Goal: Task Accomplishment & Management: Complete application form

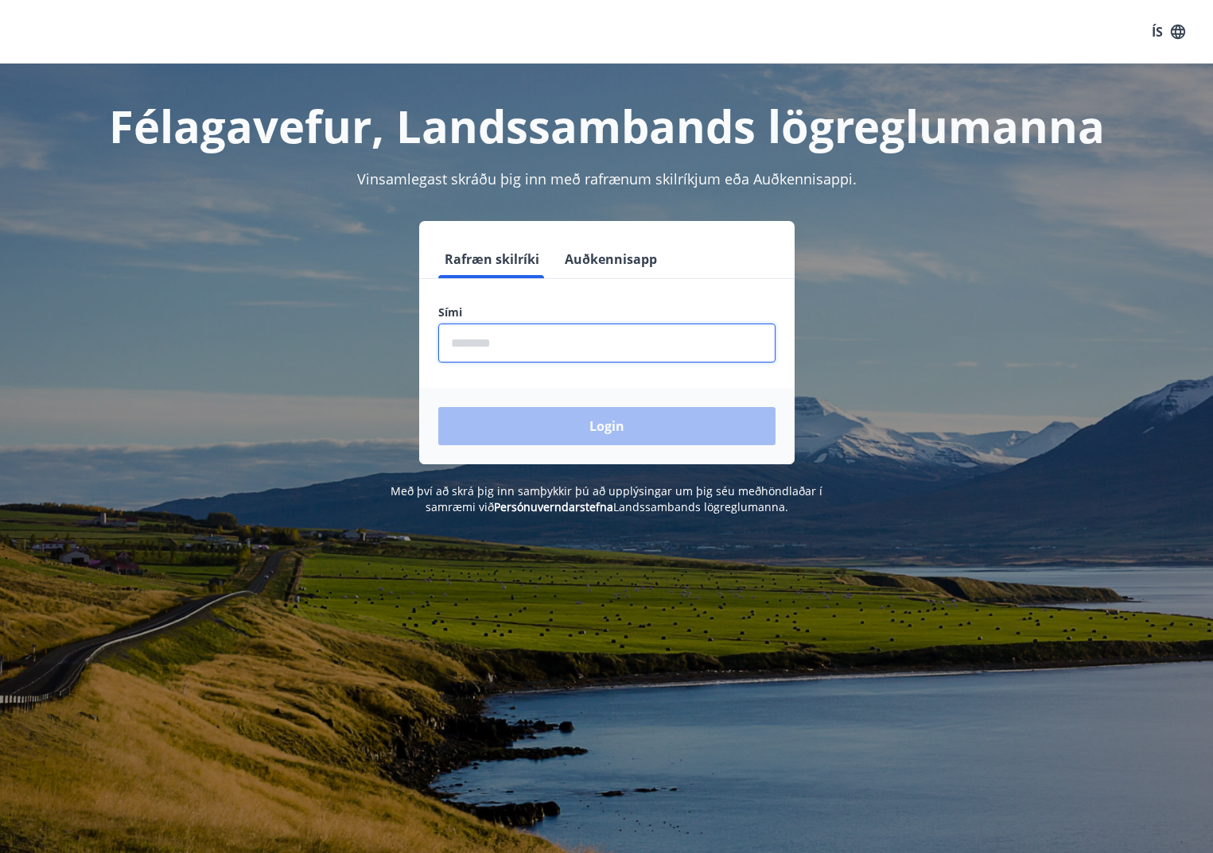
click at [456, 347] on input "phone" at bounding box center [606, 343] width 337 height 39
type input "********"
click at [438, 407] on button "Login" at bounding box center [606, 426] width 337 height 38
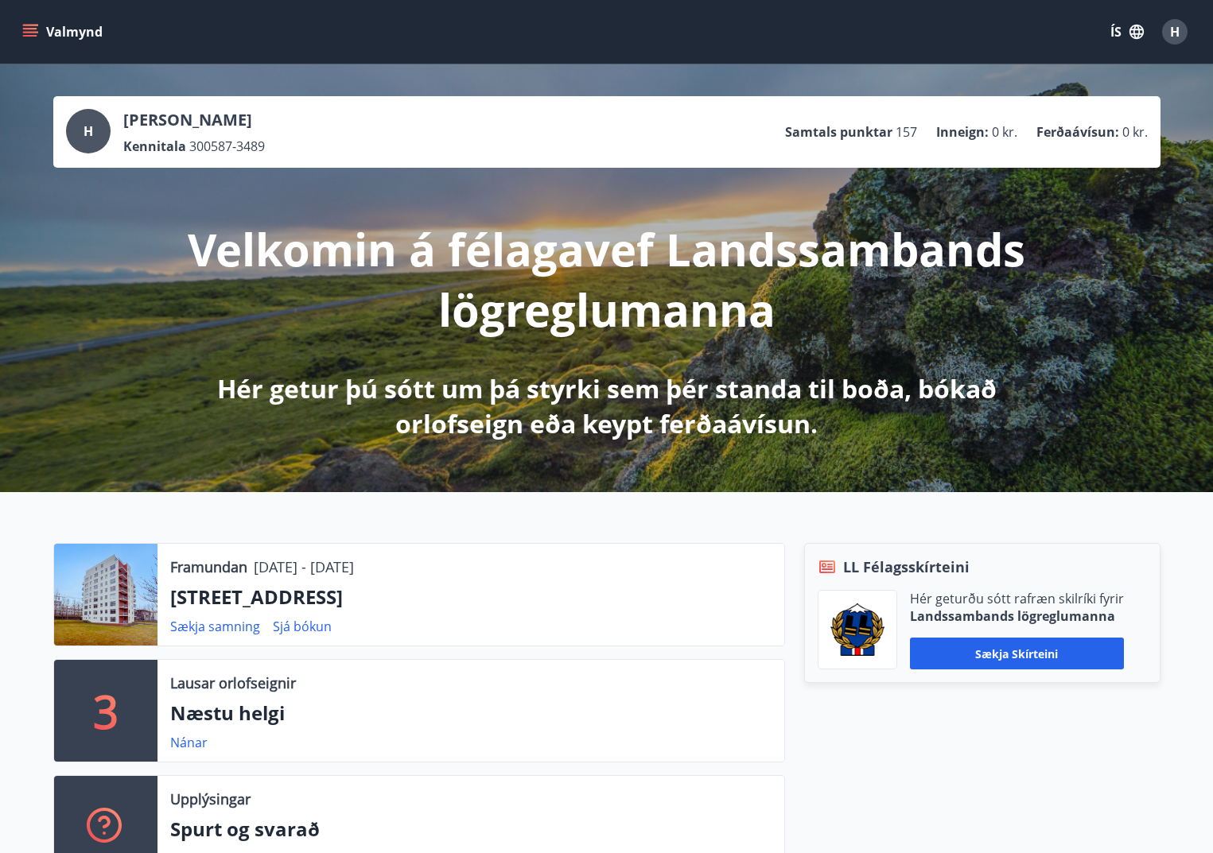
click at [31, 33] on icon "menu" at bounding box center [31, 32] width 17 height 2
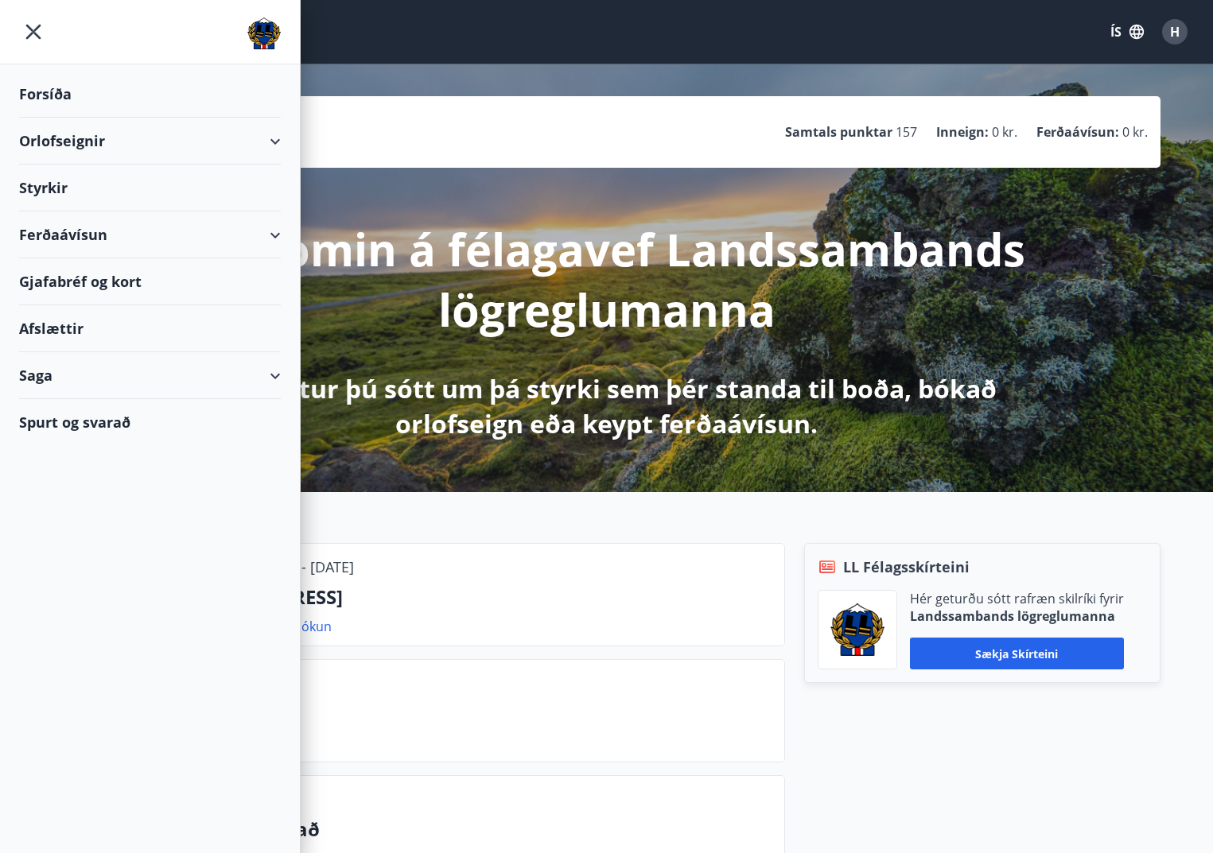
click at [45, 189] on div "Styrkir" at bounding box center [150, 188] width 262 height 47
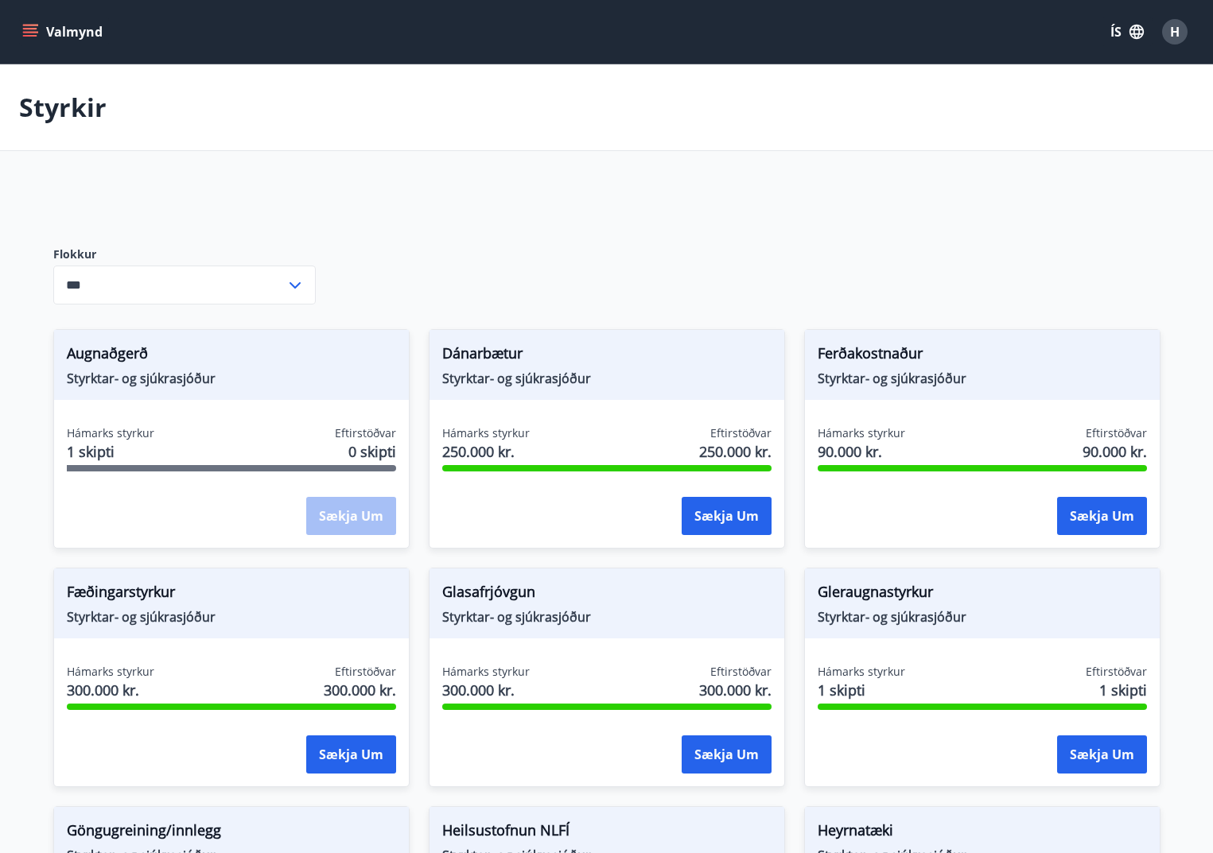
type input "***"
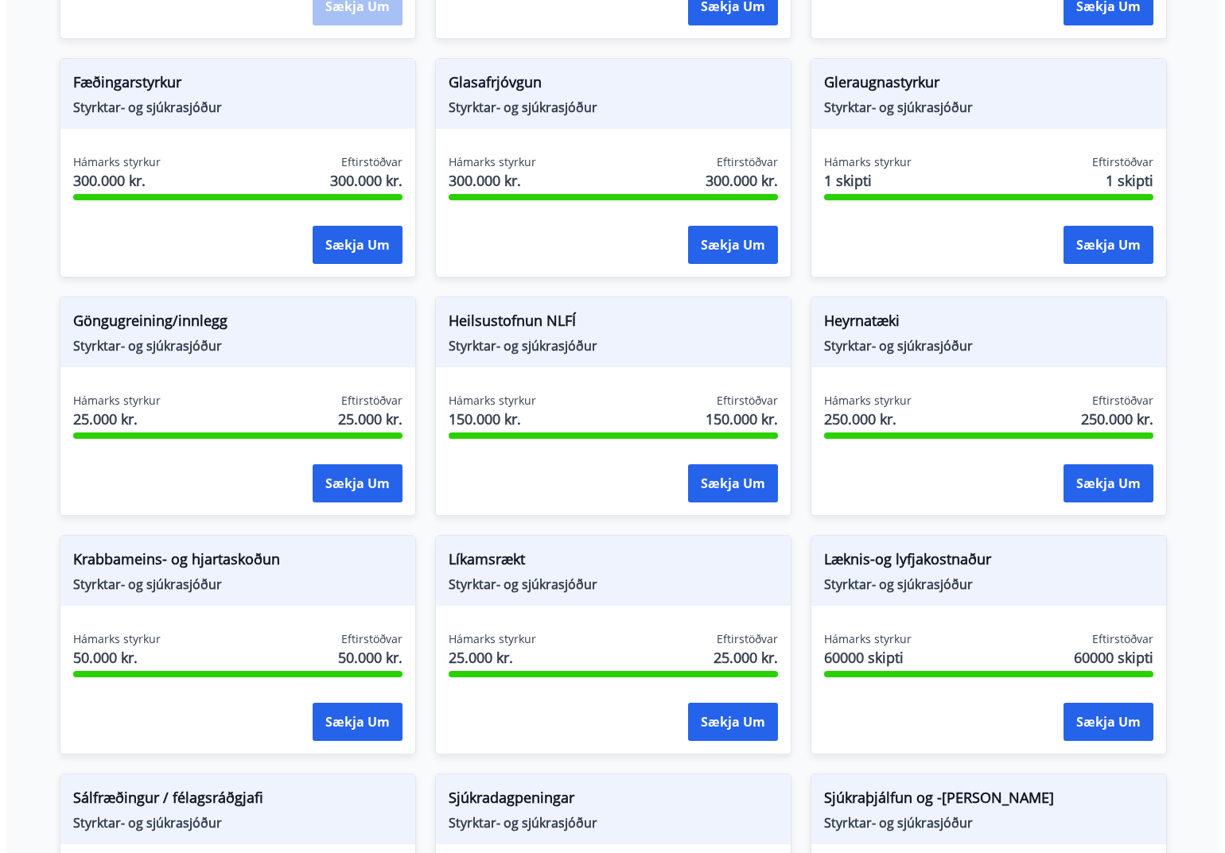
scroll to position [557, 0]
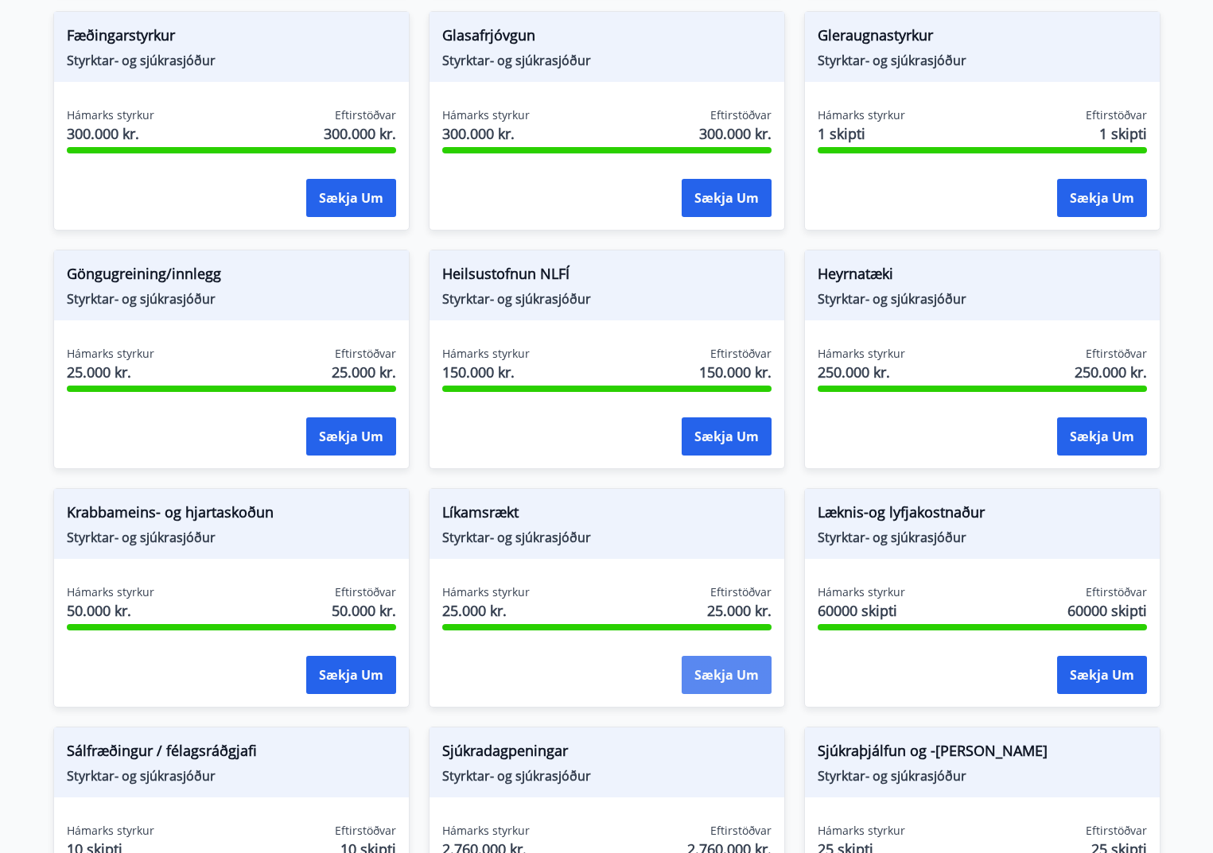
click at [746, 673] on button "Sækja um" at bounding box center [727, 675] width 90 height 38
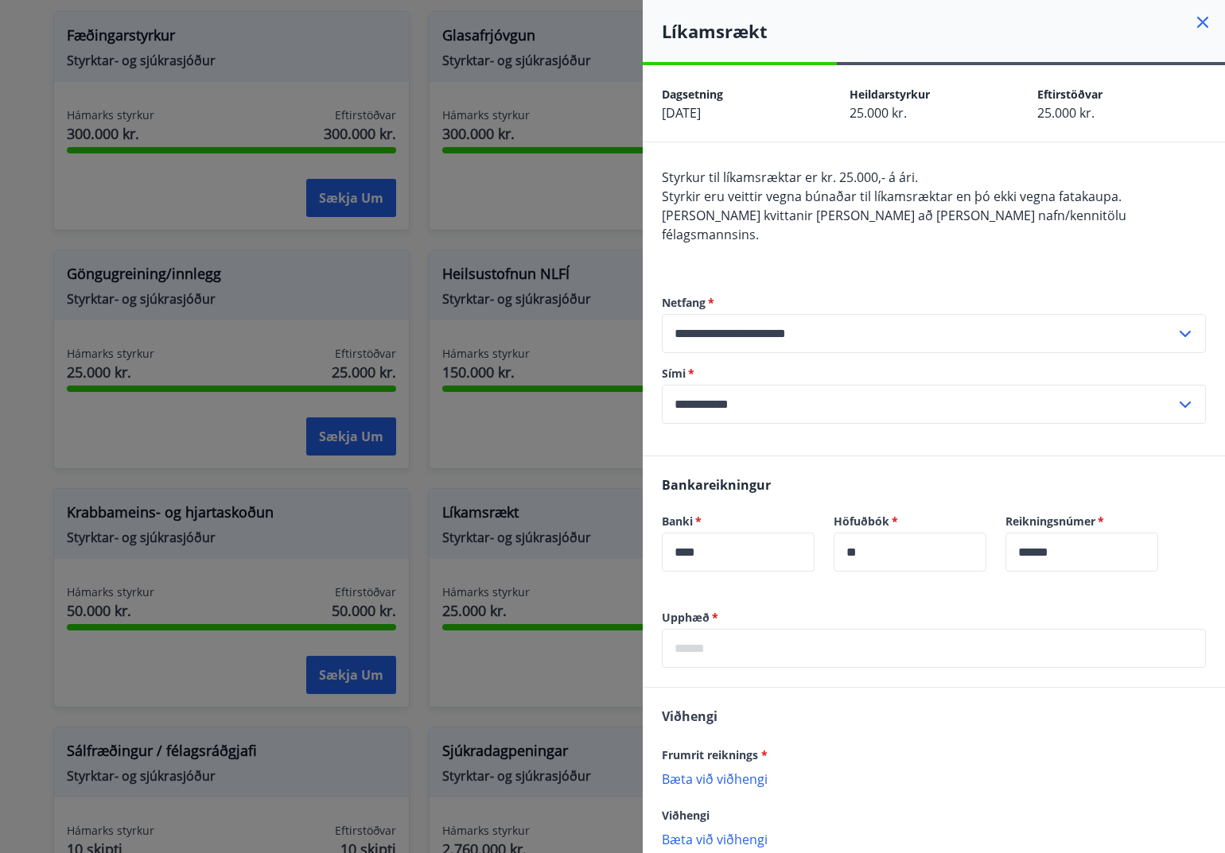
click at [705, 636] on input "text" at bounding box center [934, 648] width 544 height 39
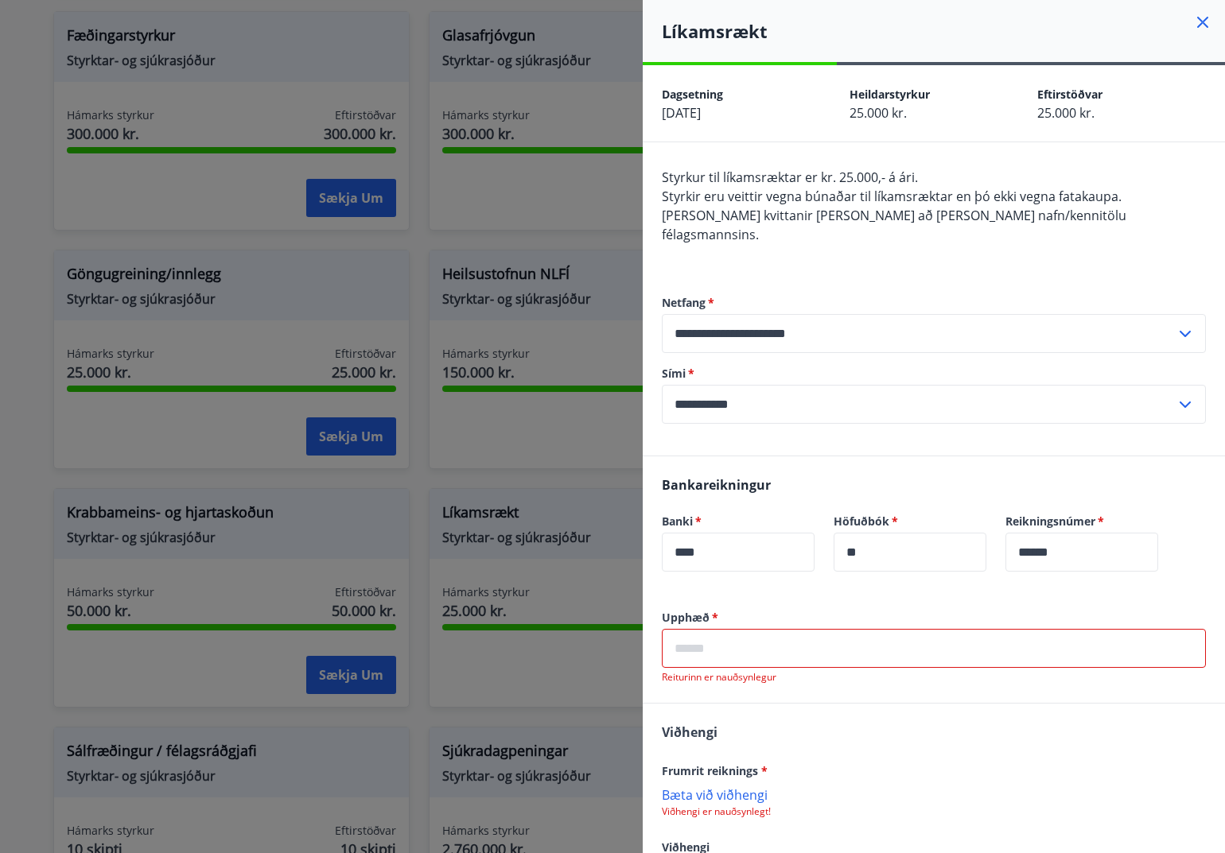
click at [703, 631] on input "text" at bounding box center [934, 648] width 544 height 39
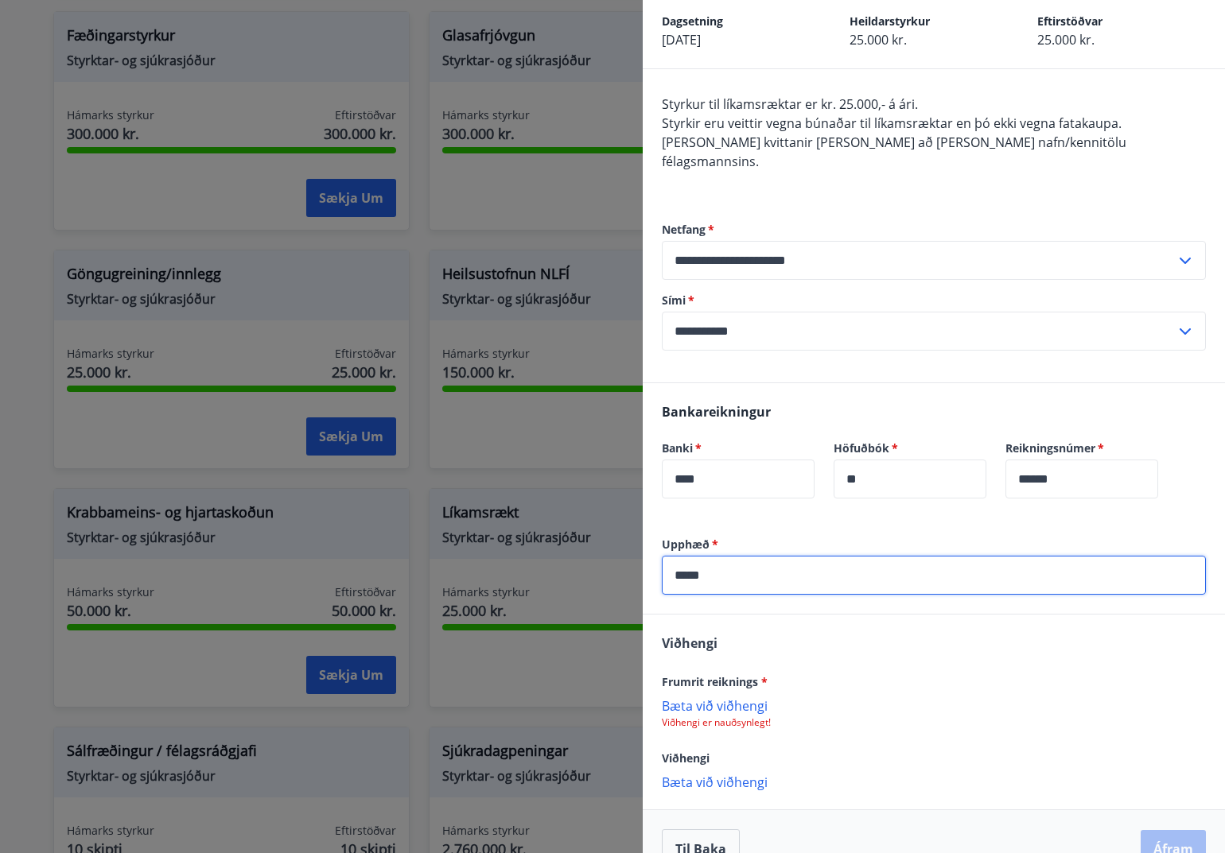
scroll to position [89, 0]
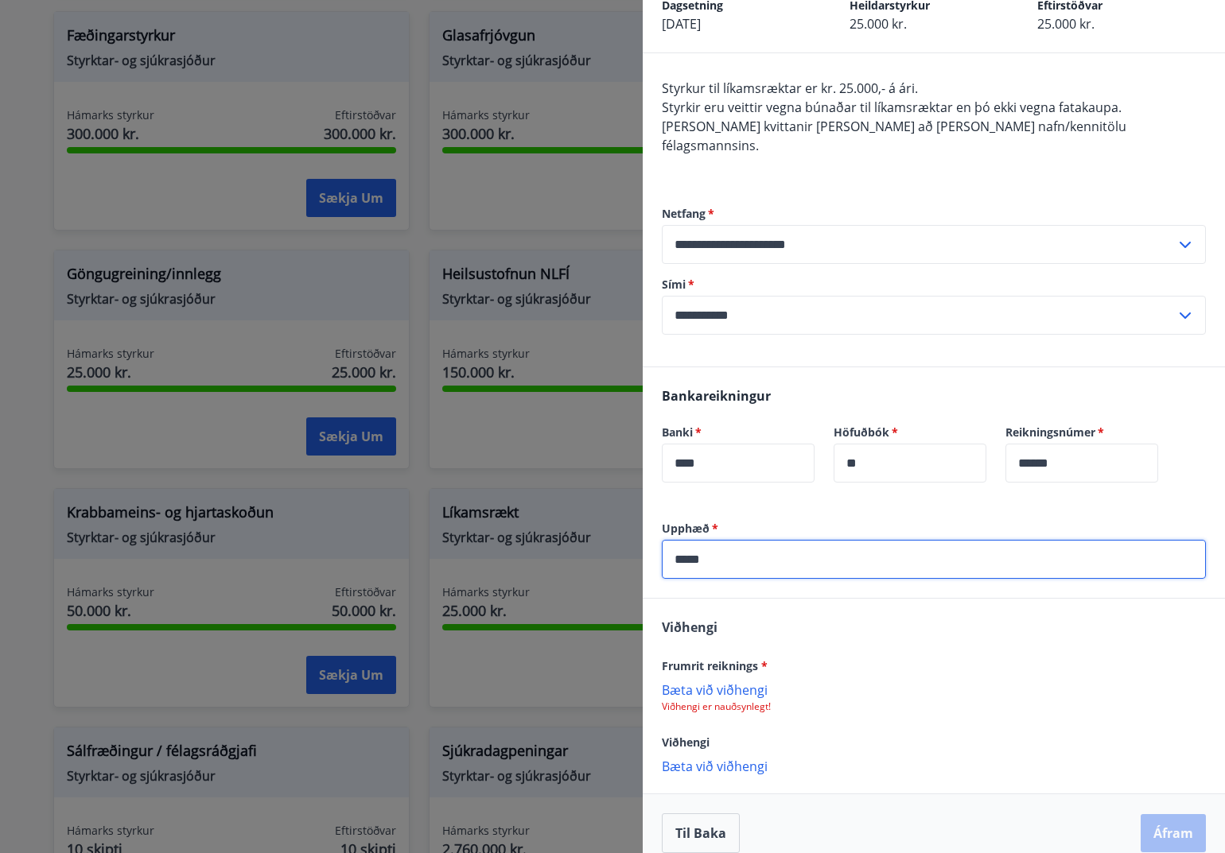
type input "*****"
click at [737, 758] on p "Bæta við viðhengi" at bounding box center [934, 766] width 544 height 16
click at [705, 682] on p "Bæta við viðhengi" at bounding box center [934, 690] width 544 height 16
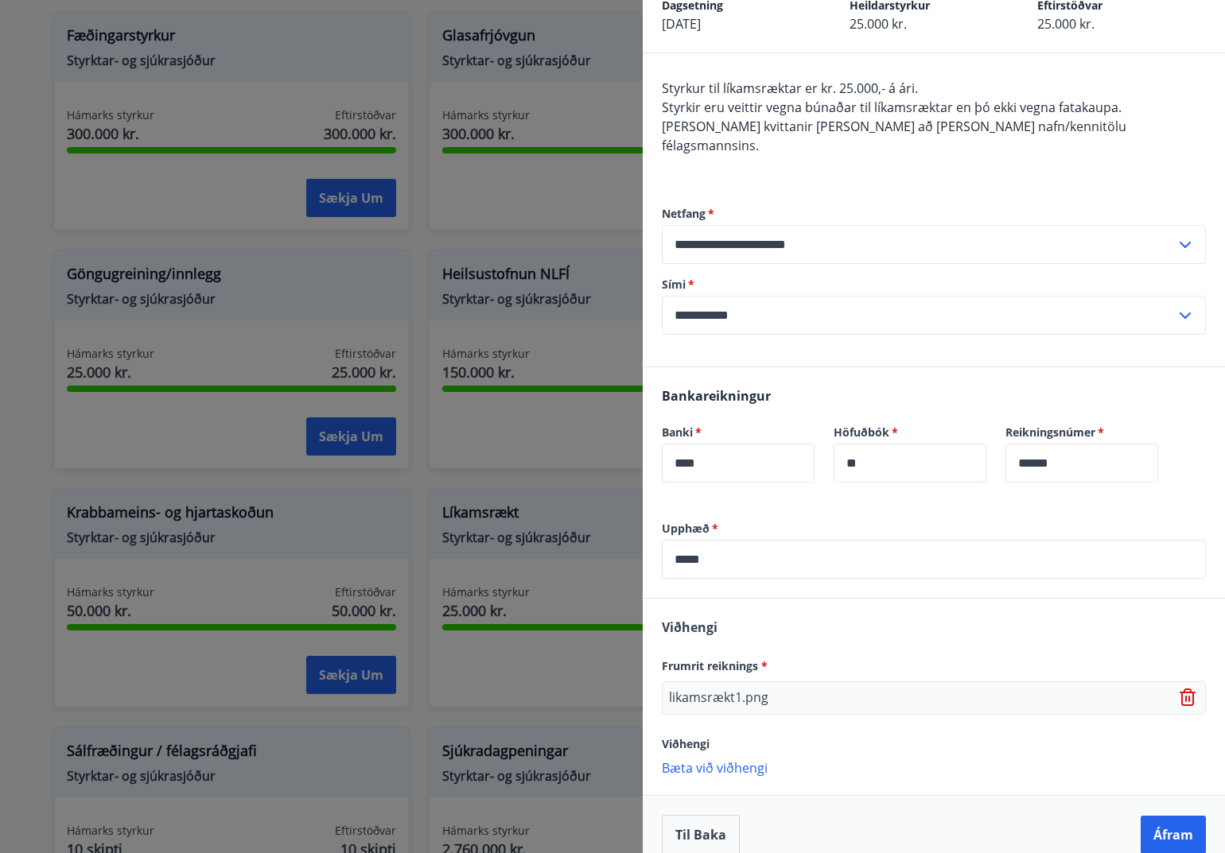
click at [723, 760] on p "Bæta við viðhengi" at bounding box center [934, 768] width 544 height 16
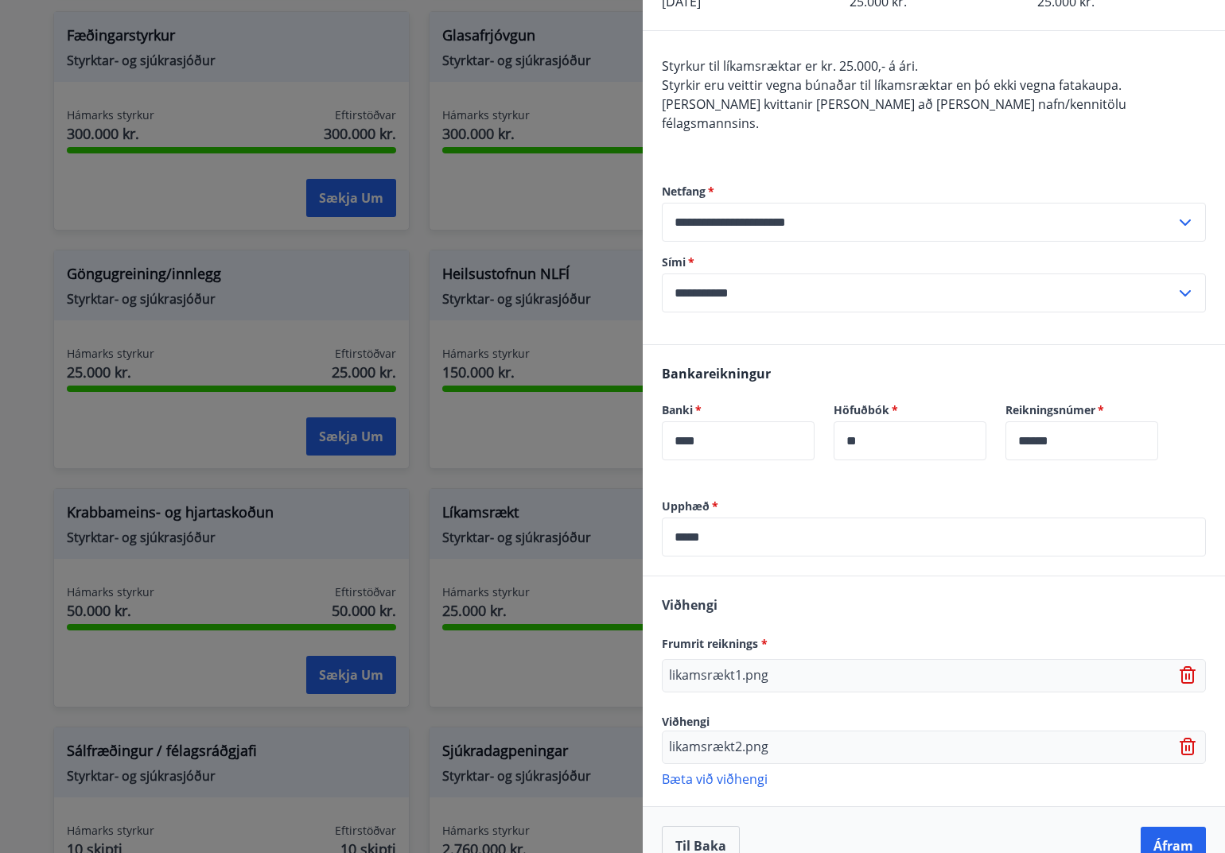
scroll to position [124, 0]
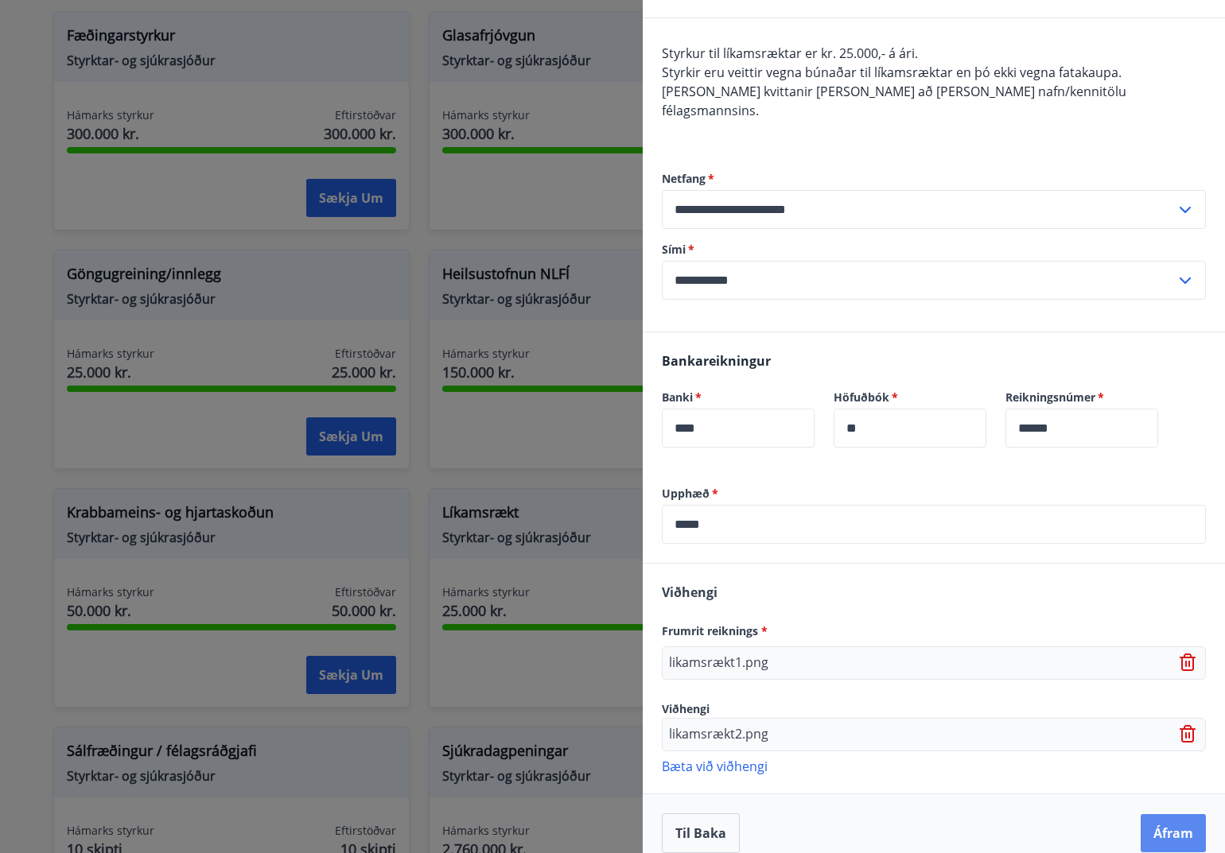
click at [1174, 814] on button "Áfram" at bounding box center [1172, 833] width 65 height 38
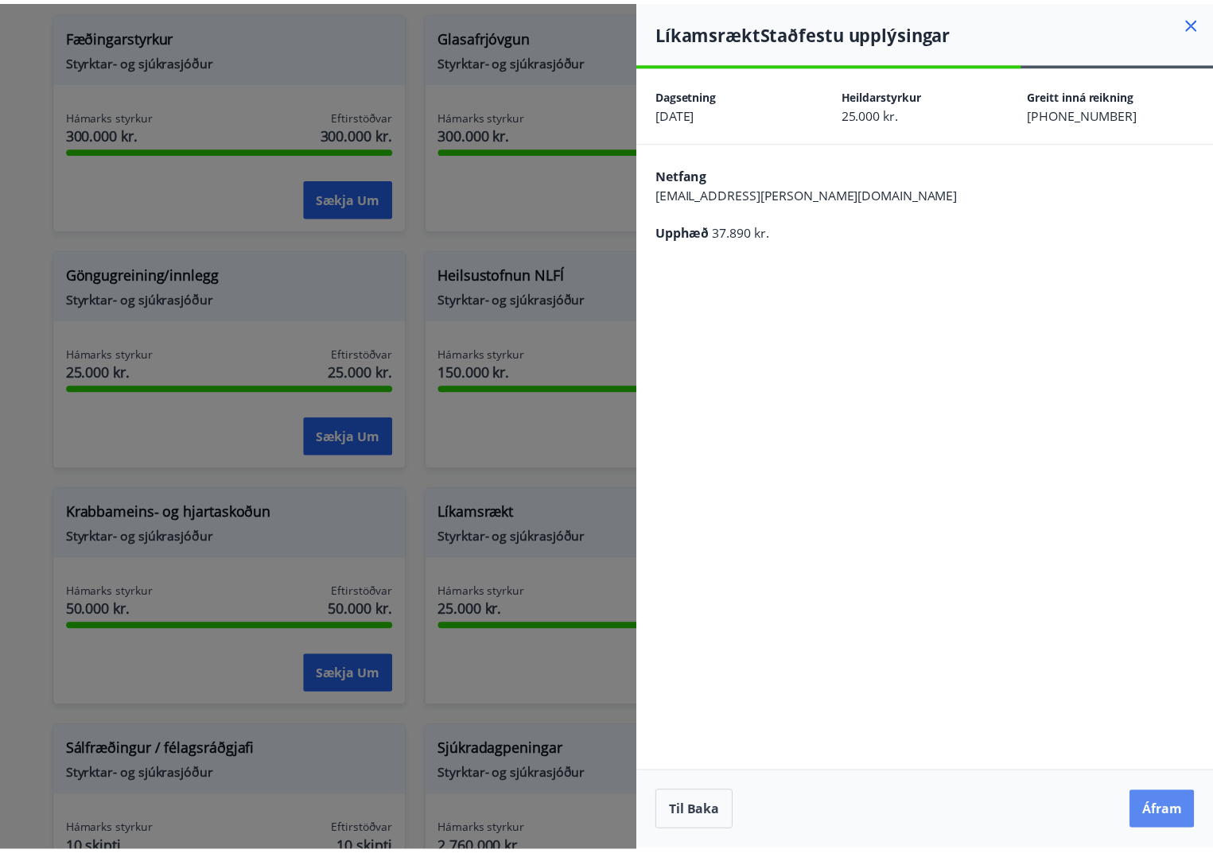
scroll to position [0, 0]
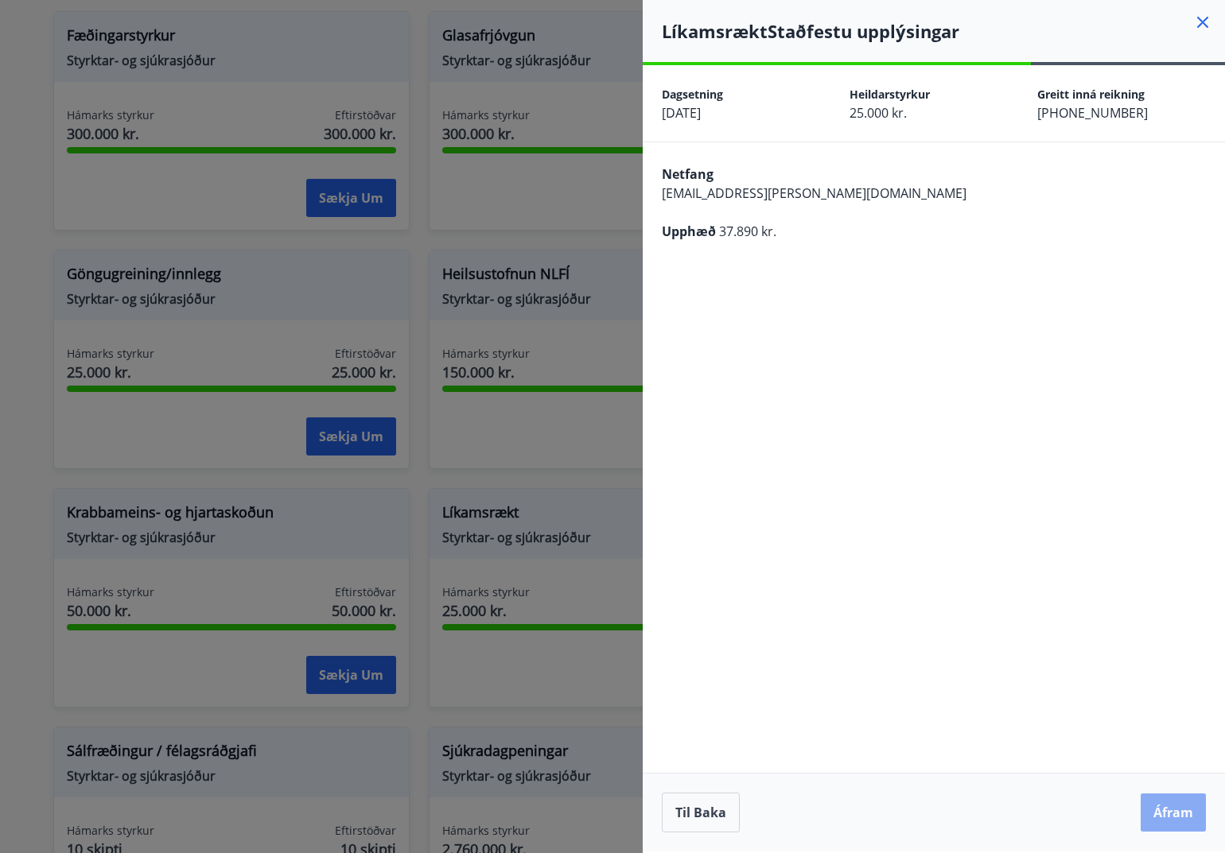
click at [1182, 817] on button "Áfram" at bounding box center [1172, 813] width 65 height 38
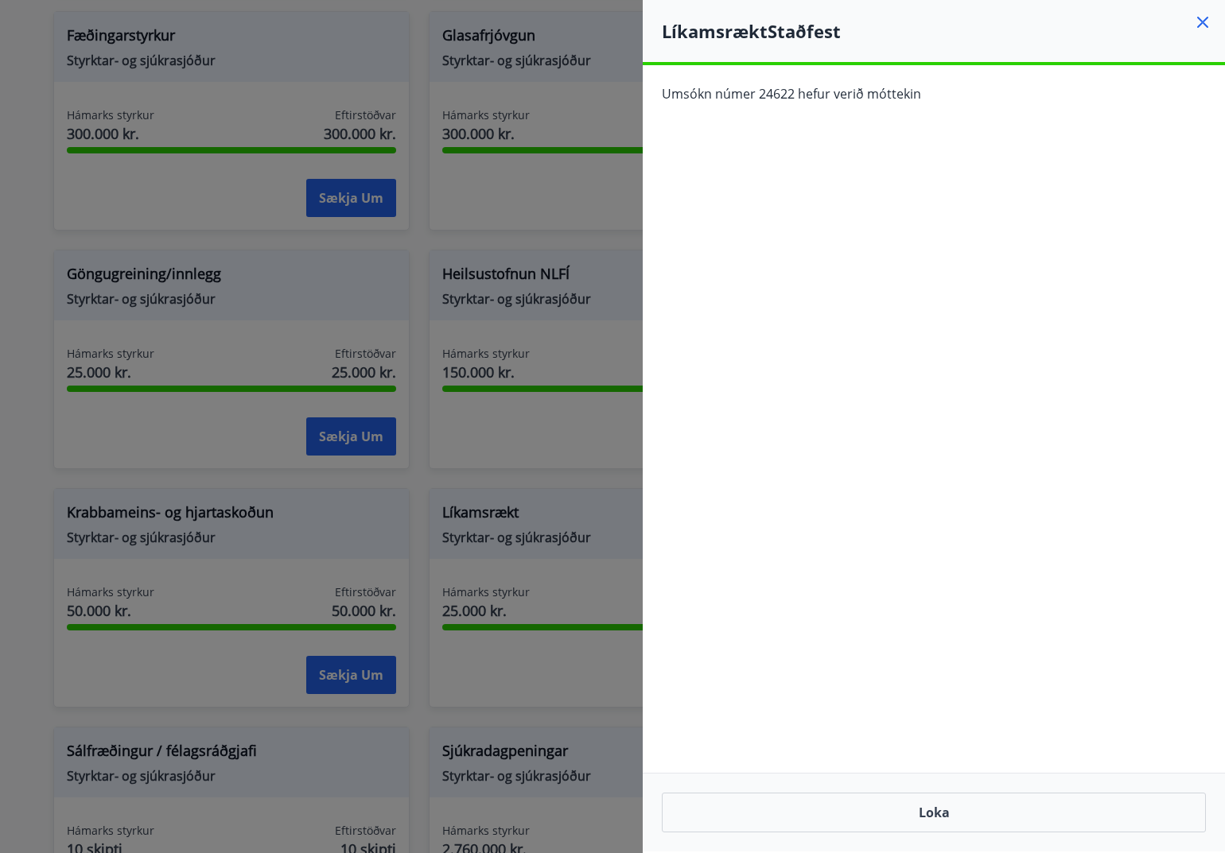
drag, startPoint x: 1203, startPoint y: 14, endPoint x: 1195, endPoint y: 40, distance: 26.7
click at [1205, 16] on icon at bounding box center [1202, 22] width 19 height 19
